Goal: Information Seeking & Learning: Learn about a topic

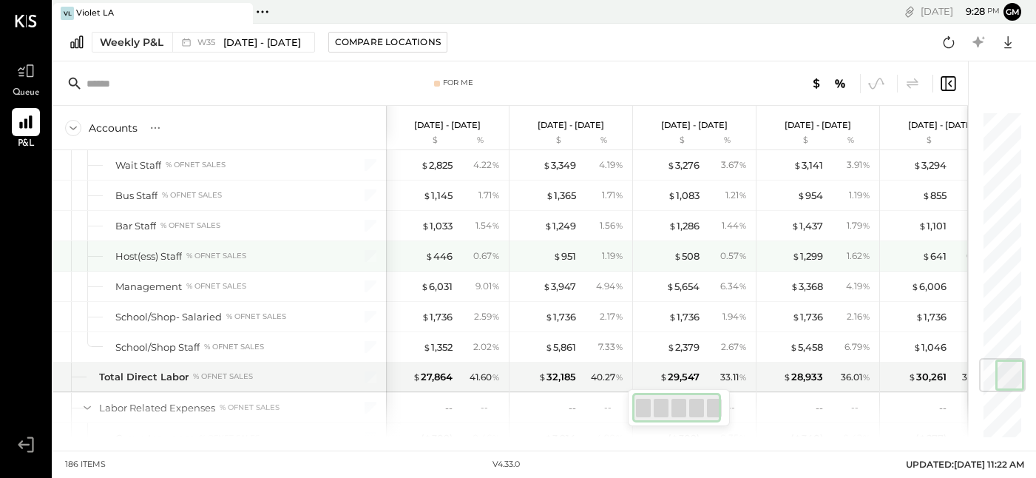
scroll to position [2092, 0]
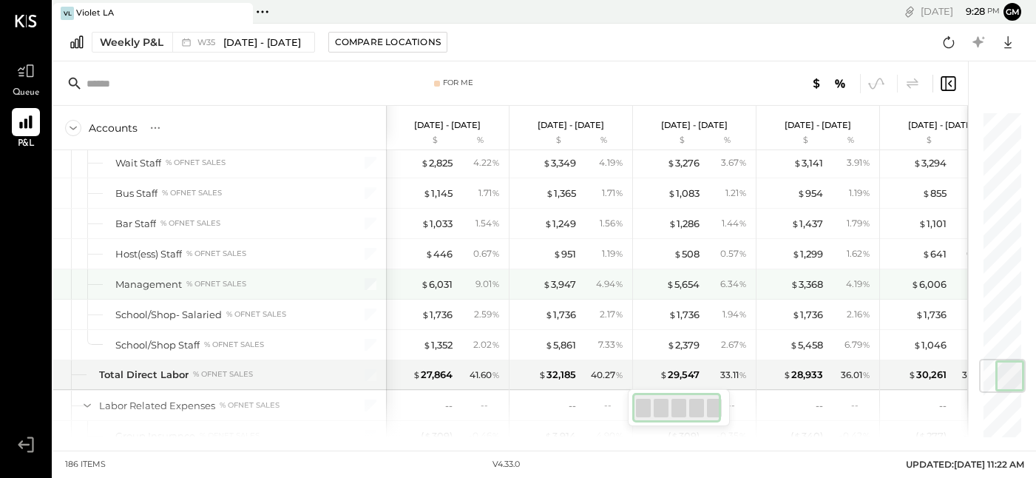
click at [362, 287] on div at bounding box center [361, 284] width 37 height 30
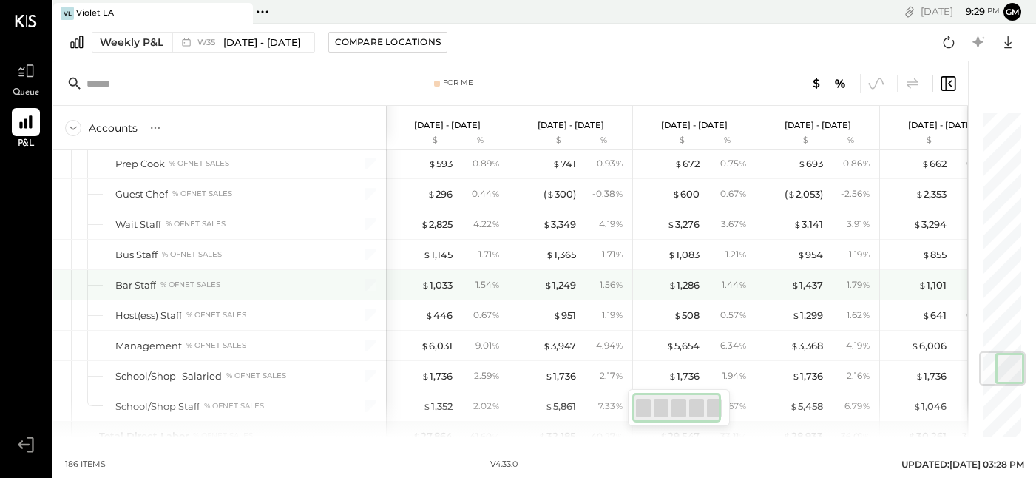
scroll to position [2030, 0]
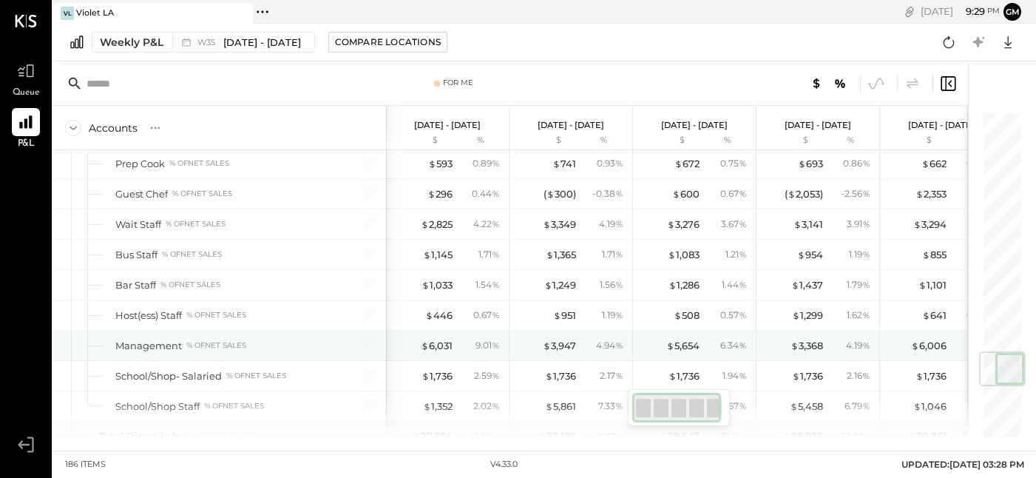
click at [254, 344] on div "Management % of NET SALES" at bounding box center [225, 346] width 221 height 14
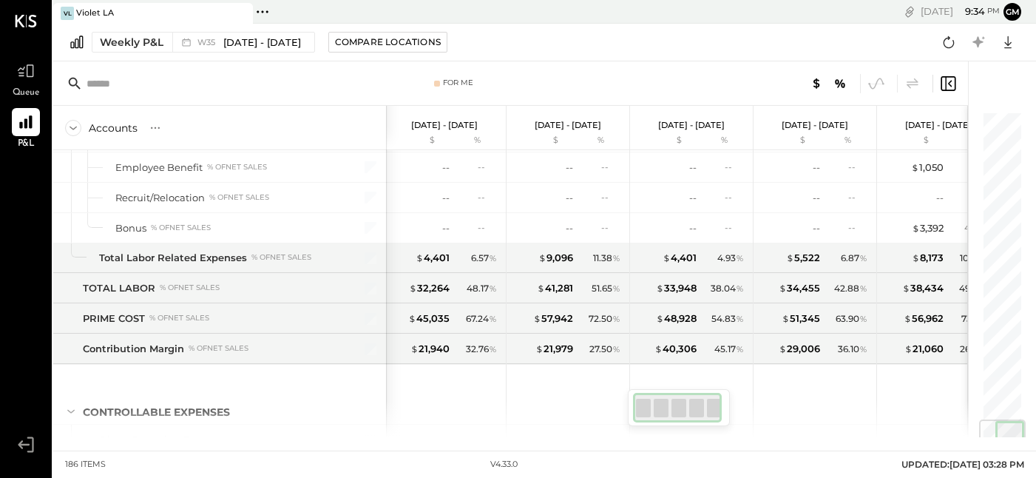
scroll to position [2602, 0]
